Goal: Task Accomplishment & Management: Complete application form

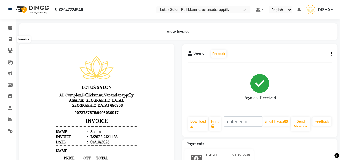
click at [9, 39] on icon at bounding box center [10, 39] width 3 height 4
select select "service"
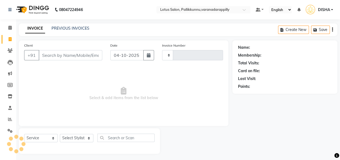
scroll to position [2, 0]
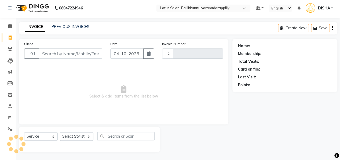
type input "1159"
select select "8188"
click at [51, 54] on input "Client" at bounding box center [71, 53] width 64 height 10
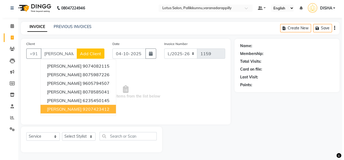
scroll to position [0, 0]
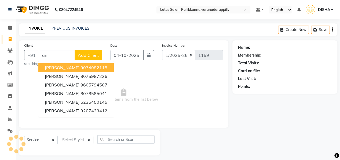
type input "a"
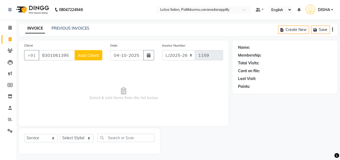
type input "8301061395"
click at [96, 52] on button "Add Client" at bounding box center [89, 55] width 28 height 10
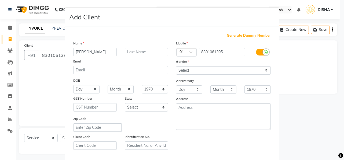
type input "[PERSON_NAME]"
click at [186, 70] on select "Select [DEMOGRAPHIC_DATA] [DEMOGRAPHIC_DATA] Other Prefer Not To Say" at bounding box center [223, 70] width 95 height 8
select select "[DEMOGRAPHIC_DATA]"
click at [176, 66] on select "Select [DEMOGRAPHIC_DATA] [DEMOGRAPHIC_DATA] Other Prefer Not To Say" at bounding box center [223, 70] width 95 height 8
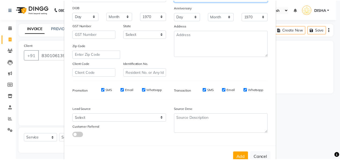
scroll to position [88, 0]
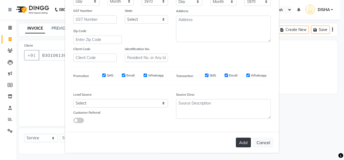
click at [243, 138] on button "Add" at bounding box center [243, 142] width 15 height 10
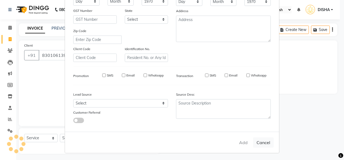
select select
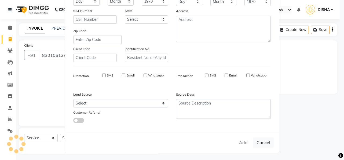
select select
checkbox input "false"
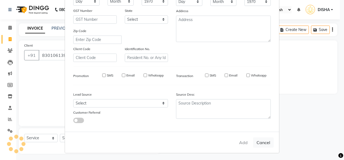
checkbox input "false"
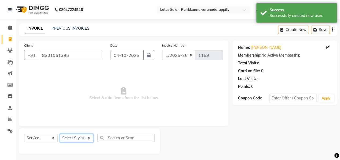
click at [67, 139] on select "Select Stylist DISHA [PERSON_NAME] Naflin [PERSON_NAME] [PERSON_NAME]" at bounding box center [77, 138] width 34 height 8
select select "60354"
click at [60, 134] on select "Select Stylist DISHA [PERSON_NAME] Naflin [PERSON_NAME] [PERSON_NAME]" at bounding box center [77, 138] width 34 height 8
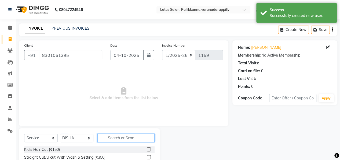
click at [118, 137] on input "text" at bounding box center [126, 137] width 57 height 8
type input "thre"
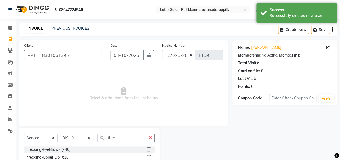
click at [147, 148] on label at bounding box center [149, 149] width 4 height 4
click at [147, 148] on input "checkbox" at bounding box center [148, 149] width 3 height 3
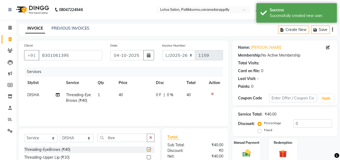
checkbox input "false"
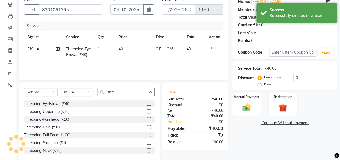
scroll to position [47, 0]
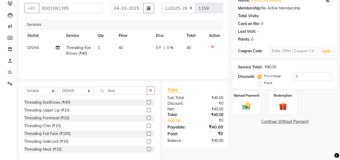
click at [147, 108] on label at bounding box center [149, 110] width 4 height 4
click at [147, 108] on input "checkbox" at bounding box center [148, 109] width 3 height 3
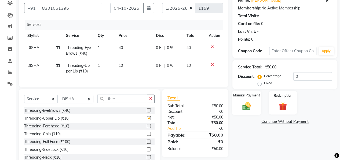
checkbox input "false"
click at [236, 97] on div "Manual Payment" at bounding box center [246, 102] width 29 height 24
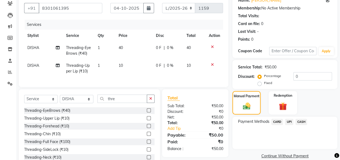
click at [293, 120] on span "UPI" at bounding box center [289, 121] width 8 height 6
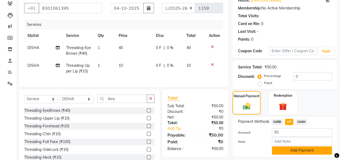
click at [285, 148] on button "Add Payment" at bounding box center [302, 150] width 60 height 8
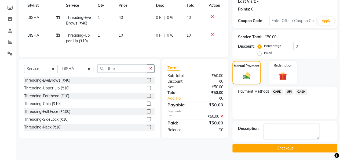
click at [285, 144] on button "Checkout" at bounding box center [285, 148] width 105 height 8
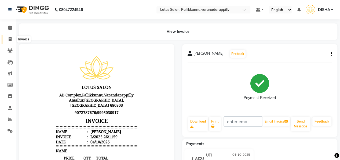
click at [12, 40] on span at bounding box center [9, 39] width 9 height 6
select select "service"
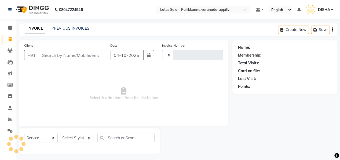
scroll to position [2, 0]
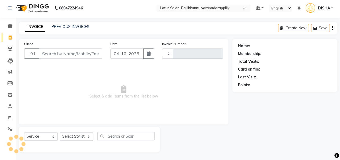
type input "1160"
select select "8188"
click at [69, 54] on input "Client" at bounding box center [71, 53] width 64 height 10
click at [84, 24] on div "PREVIOUS INVOICES" at bounding box center [71, 27] width 38 height 6
click at [69, 28] on link "PREVIOUS INVOICES" at bounding box center [71, 26] width 38 height 5
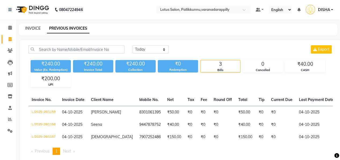
click at [30, 28] on link "INVOICE" at bounding box center [32, 28] width 15 height 5
select select "service"
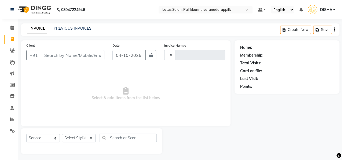
scroll to position [2, 0]
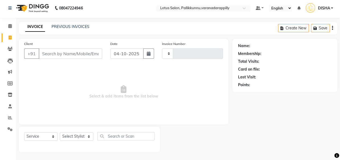
type input "1160"
select select "8188"
click at [59, 53] on input "Client" at bounding box center [71, 53] width 64 height 10
type input "7306144210"
click at [83, 51] on span "Add Client" at bounding box center [88, 53] width 21 height 5
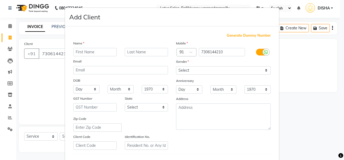
click at [83, 50] on input "text" at bounding box center [95, 52] width 44 height 8
type input "Livi"
click at [185, 69] on select "Select [DEMOGRAPHIC_DATA] [DEMOGRAPHIC_DATA] Other Prefer Not To Say" at bounding box center [223, 70] width 95 height 8
select select "[DEMOGRAPHIC_DATA]"
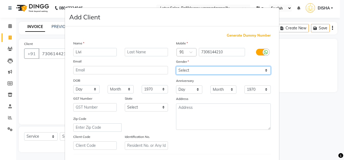
click at [176, 66] on select "Select [DEMOGRAPHIC_DATA] [DEMOGRAPHIC_DATA] Other Prefer Not To Say" at bounding box center [223, 70] width 95 height 8
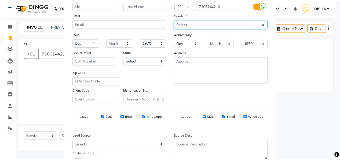
scroll to position [88, 0]
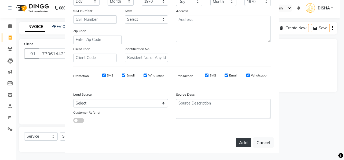
click at [243, 141] on button "Add" at bounding box center [243, 142] width 15 height 10
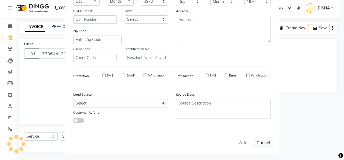
select select
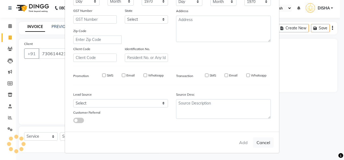
select select
checkbox input "false"
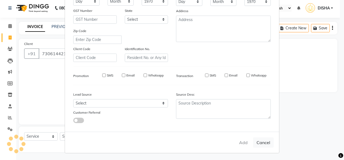
checkbox input "false"
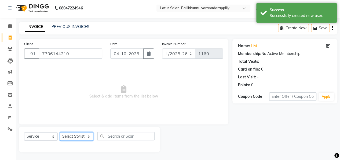
click at [87, 137] on select "Select Stylist DISHA [PERSON_NAME] Naflin [PERSON_NAME] [PERSON_NAME]" at bounding box center [77, 136] width 34 height 8
select select "89522"
click at [60, 132] on select "Select Stylist DISHA [PERSON_NAME] Naflin [PERSON_NAME] [PERSON_NAME]" at bounding box center [77, 136] width 34 height 8
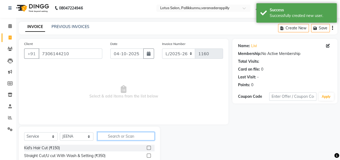
click at [123, 137] on input "text" at bounding box center [126, 136] width 57 height 8
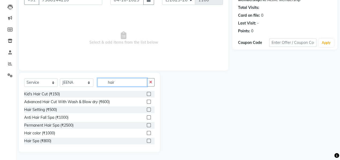
type input "hair"
click at [147, 117] on label at bounding box center [149, 117] width 4 height 4
click at [147, 117] on input "checkbox" at bounding box center [148, 117] width 3 height 3
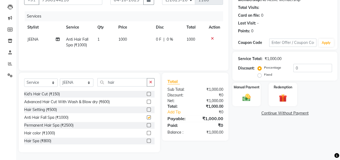
checkbox input "false"
click at [152, 83] on icon "button" at bounding box center [150, 82] width 3 height 4
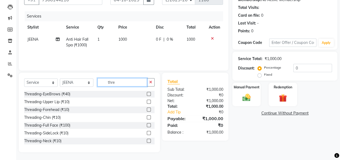
type input "thre"
click at [147, 93] on label at bounding box center [149, 94] width 4 height 4
click at [147, 93] on input "checkbox" at bounding box center [148, 93] width 3 height 3
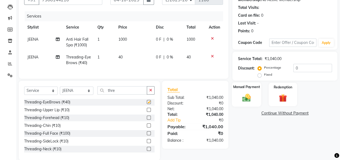
checkbox input "false"
click at [239, 88] on label "Manual Payment" at bounding box center [247, 86] width 27 height 5
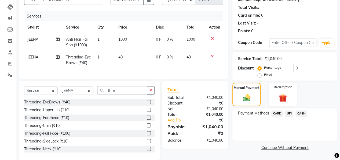
click at [304, 113] on span "CASH" at bounding box center [302, 113] width 12 height 6
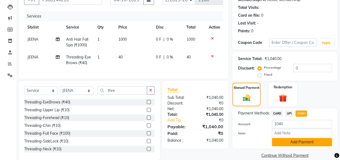
click at [283, 142] on button "Add Payment" at bounding box center [302, 142] width 60 height 8
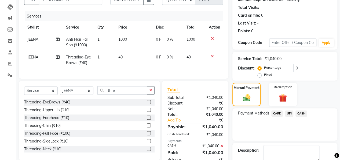
scroll to position [77, 0]
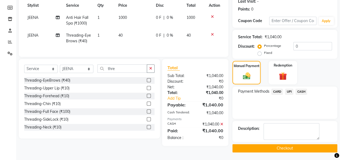
click at [284, 149] on button "Checkout" at bounding box center [285, 148] width 105 height 8
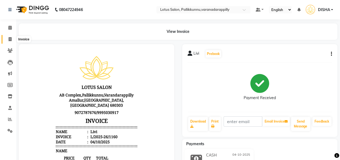
click at [10, 37] on icon at bounding box center [10, 39] width 3 height 4
select select "service"
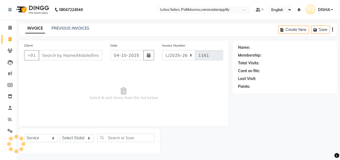
scroll to position [2, 0]
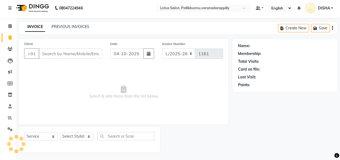
click at [88, 54] on input "Client" at bounding box center [71, 53] width 64 height 10
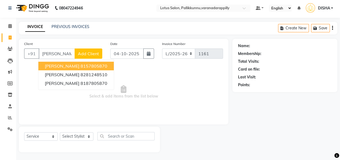
click at [81, 68] on ngb-highlight "8157805870" at bounding box center [94, 65] width 27 height 5
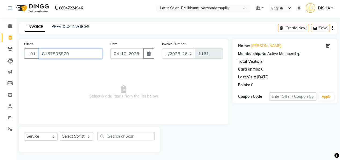
click at [78, 56] on input "8157805870" at bounding box center [71, 53] width 64 height 10
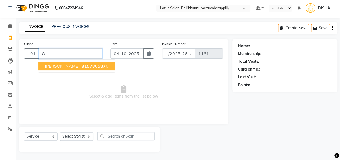
type input "8"
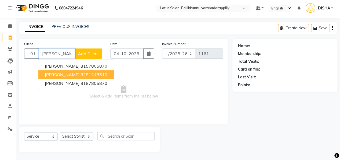
click at [81, 74] on ngb-highlight "8281248510" at bounding box center [94, 74] width 27 height 5
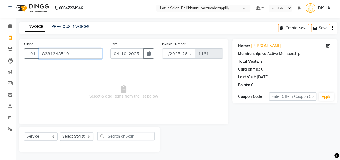
click at [71, 53] on input "8281248510" at bounding box center [71, 53] width 64 height 10
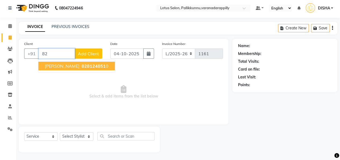
type input "8"
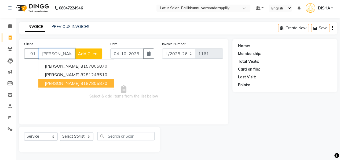
click at [81, 83] on ngb-highlight "8187805870" at bounding box center [94, 82] width 27 height 5
type input "8187805870"
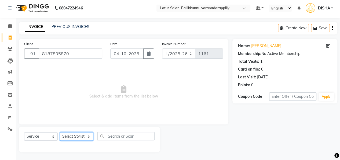
click at [87, 138] on select "Select Stylist DISHA [PERSON_NAME] Naflin [PERSON_NAME] [PERSON_NAME]" at bounding box center [77, 136] width 34 height 8
select select "89522"
click at [60, 132] on select "Select Stylist DISHA [PERSON_NAME] Naflin [PERSON_NAME] [PERSON_NAME]" at bounding box center [77, 136] width 34 height 8
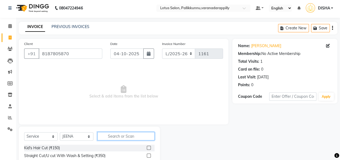
click at [117, 137] on input "text" at bounding box center [126, 136] width 57 height 8
type input "thre"
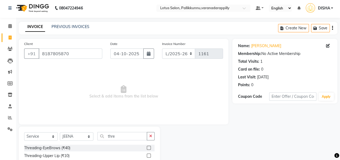
click at [147, 146] on label at bounding box center [149, 147] width 4 height 4
click at [147, 146] on input "checkbox" at bounding box center [148, 147] width 3 height 3
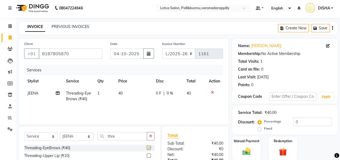
checkbox input "false"
click at [90, 134] on select "Select Stylist DISHA [PERSON_NAME] Naflin [PERSON_NAME] [PERSON_NAME]" at bounding box center [77, 136] width 34 height 8
select select "60354"
click at [60, 132] on select "Select Stylist DISHA [PERSON_NAME] Naflin [PERSON_NAME] [PERSON_NAME]" at bounding box center [77, 136] width 34 height 8
click at [150, 138] on button "button" at bounding box center [151, 136] width 8 height 8
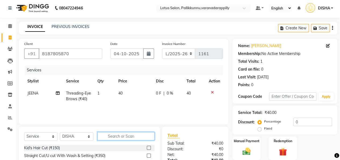
click at [150, 138] on input "text" at bounding box center [126, 136] width 57 height 8
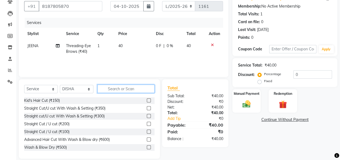
scroll to position [53, 0]
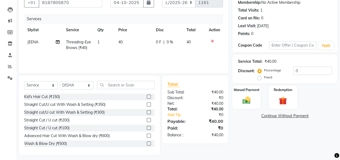
click at [147, 120] on label at bounding box center [149, 120] width 4 height 4
click at [147, 120] on input "checkbox" at bounding box center [148, 119] width 3 height 3
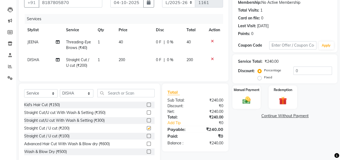
checkbox input "false"
click at [243, 103] on img at bounding box center [247, 100] width 14 height 10
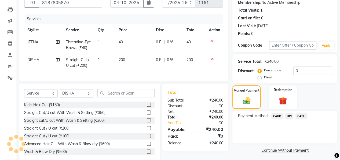
click at [306, 114] on span "CASH" at bounding box center [302, 116] width 12 height 6
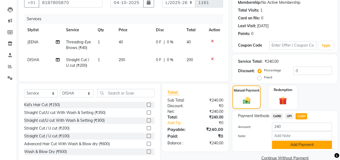
click at [286, 142] on button "Add Payment" at bounding box center [302, 144] width 60 height 8
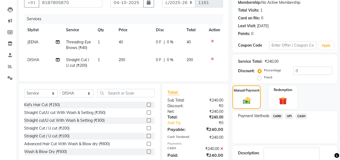
scroll to position [77, 0]
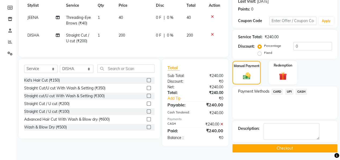
click at [287, 145] on button "Checkout" at bounding box center [285, 148] width 105 height 8
